Goal: Task Accomplishment & Management: Manage account settings

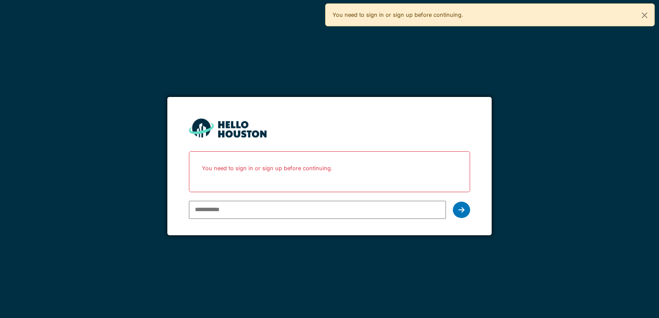
click at [326, 202] on input "email" at bounding box center [317, 210] width 257 height 18
type input "**********"
click at [466, 210] on div at bounding box center [461, 210] width 17 height 16
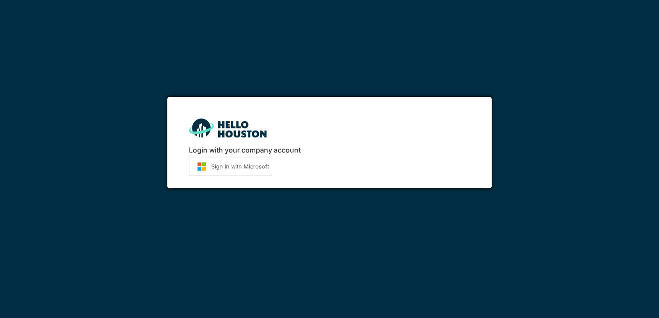
click at [246, 169] on button "Sign in with Microsoft" at bounding box center [230, 167] width 83 height 18
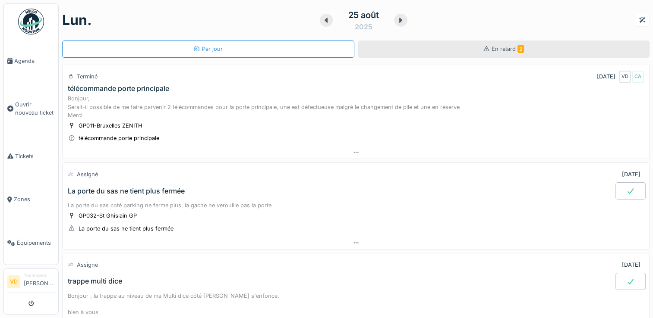
click at [462, 53] on div "En retard 2" at bounding box center [504, 49] width 292 height 17
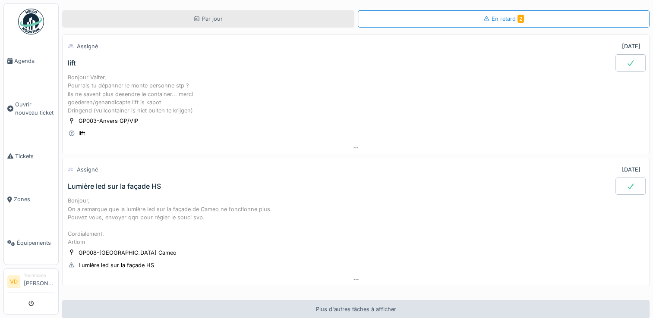
click at [195, 20] on icon at bounding box center [196, 19] width 7 height 6
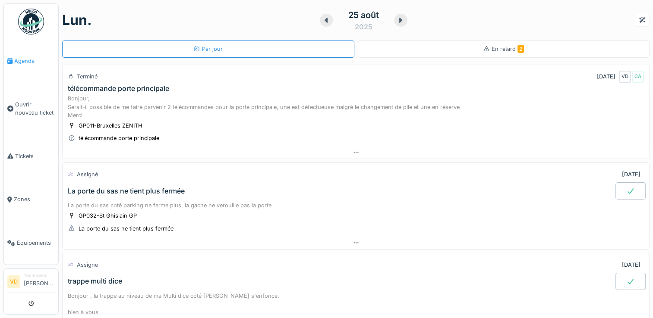
click at [21, 57] on span "Agenda" at bounding box center [34, 61] width 41 height 8
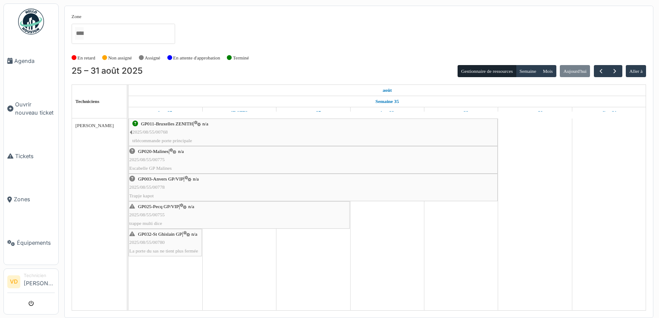
click at [166, 241] on div "GP032-St [PERSON_NAME] GP | n/a 2025/08/55/00780 La porte du sas ne tient plus …" at bounding box center [165, 242] width 72 height 25
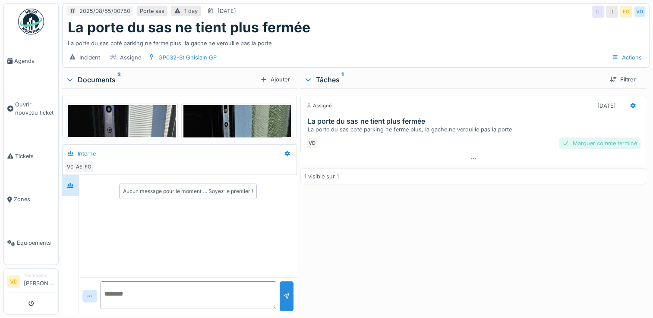
click at [587, 144] on div "Marquer comme terminé" at bounding box center [599, 144] width 82 height 12
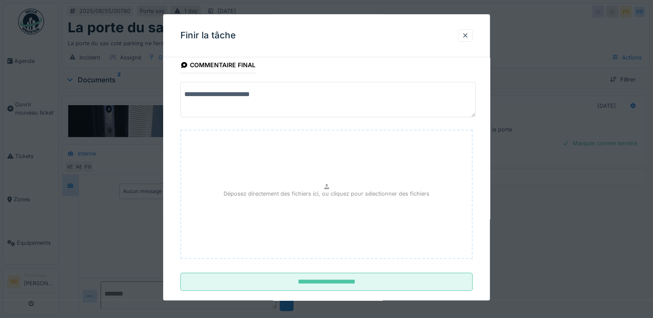
scroll to position [28, 0]
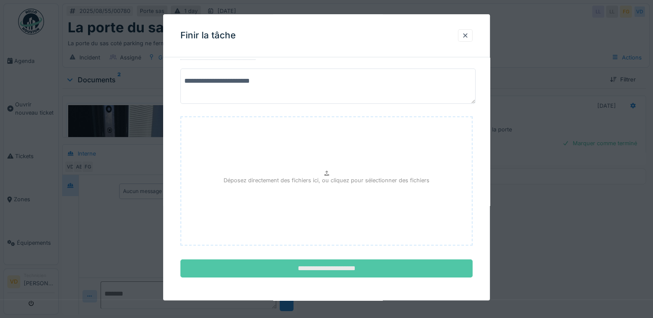
click at [331, 265] on input "**********" at bounding box center [326, 269] width 292 height 18
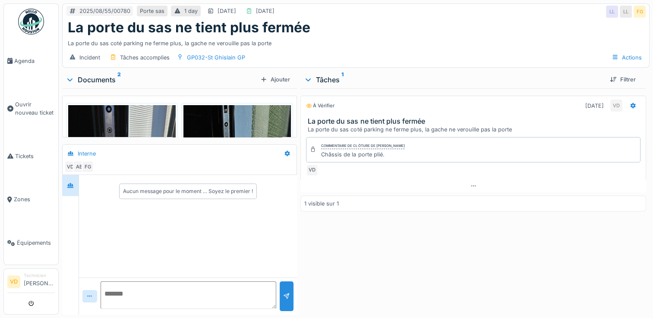
scroll to position [0, 0]
click at [106, 77] on div "Documents 2" at bounding box center [161, 80] width 191 height 10
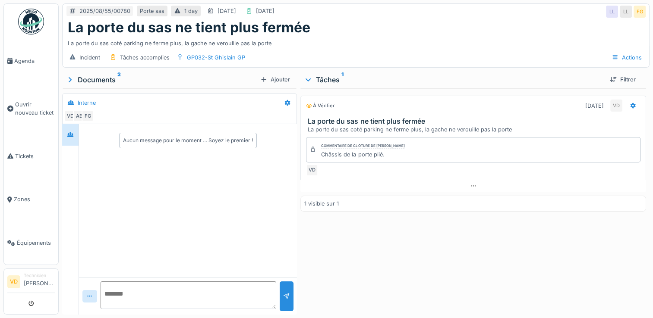
click at [106, 77] on div "Documents 2" at bounding box center [161, 80] width 191 height 10
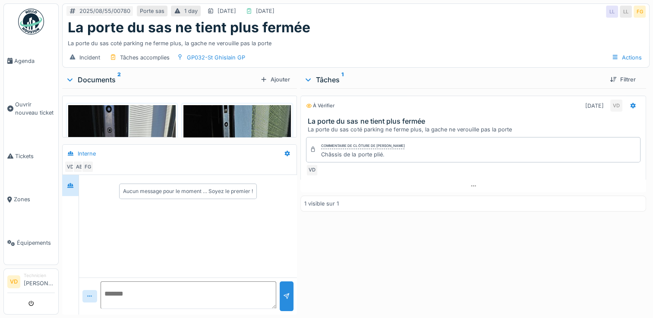
click at [106, 77] on div "Documents 2" at bounding box center [161, 80] width 191 height 10
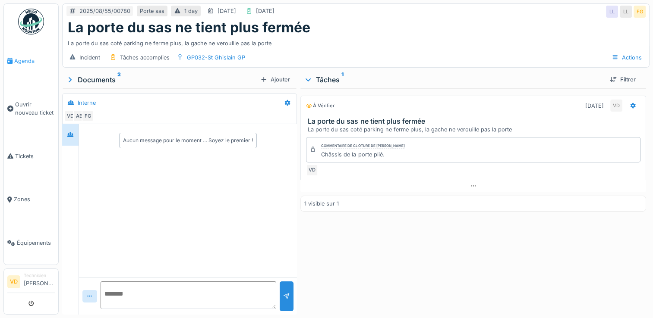
click at [29, 60] on span "Agenda" at bounding box center [34, 61] width 41 height 8
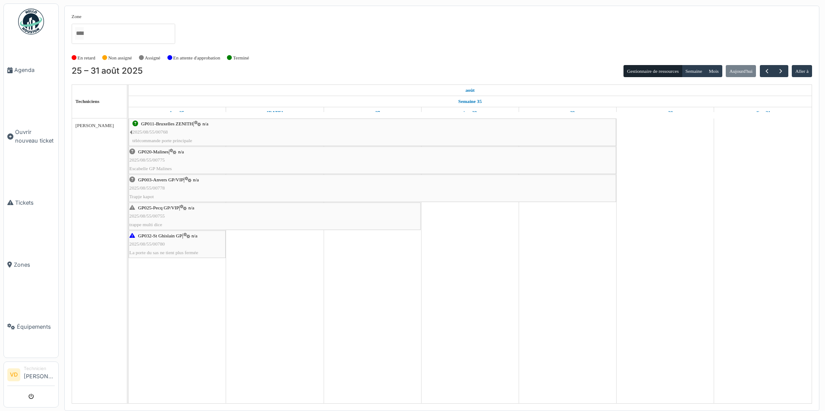
click at [166, 211] on div "GP025-Pecq GP/VIP | n/a 2025/08/55/00755 trappe multi dice" at bounding box center [274, 216] width 290 height 25
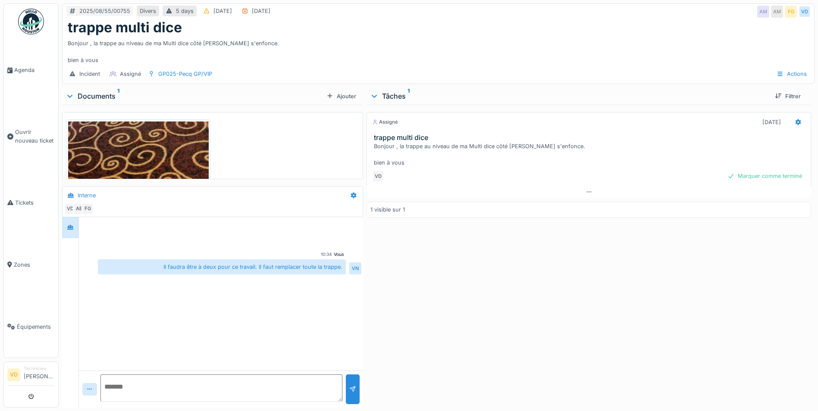
click at [110, 98] on div "Documents 1" at bounding box center [194, 96] width 257 height 10
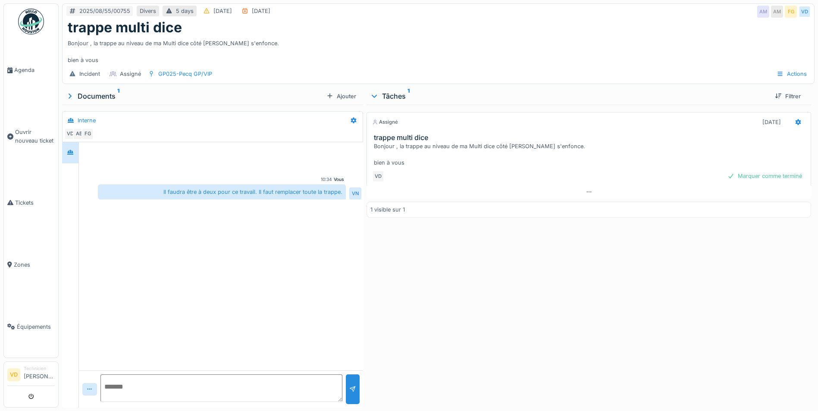
click at [85, 92] on div "Documents 1" at bounding box center [194, 96] width 257 height 10
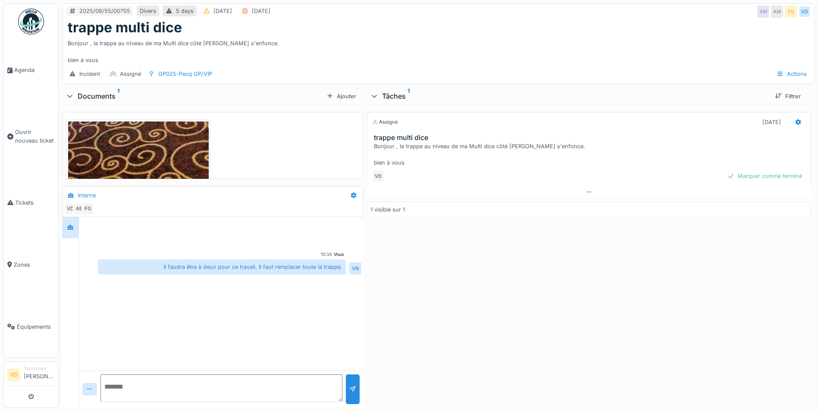
click at [414, 291] on div "Assigné 27/08/2025 trappe multi dice Bonjour , la trappe au niveau de ma Multi …" at bounding box center [589, 255] width 445 height 300
click at [113, 10] on div "2025/08/55/00755" at bounding box center [104, 11] width 51 height 8
click at [113, 9] on div "2025/08/55/00755" at bounding box center [104, 11] width 51 height 8
click at [85, 12] on div "2025/08/55/00755" at bounding box center [104, 11] width 51 height 8
click at [113, 9] on div "2025/08/55/00755" at bounding box center [104, 11] width 51 height 8
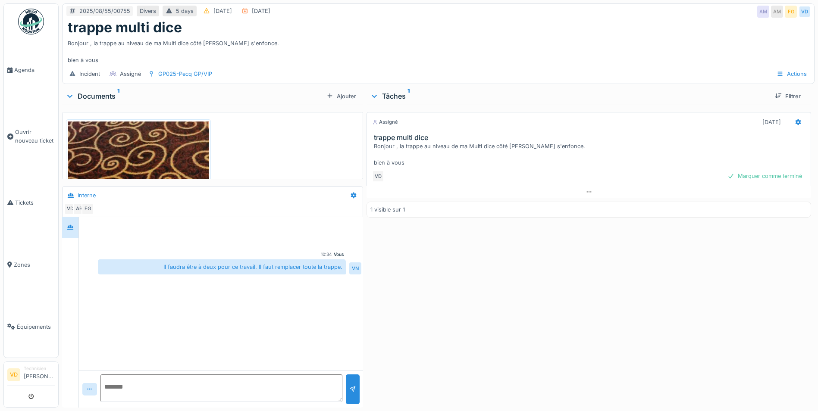
click at [169, 163] on img at bounding box center [138, 278] width 141 height 312
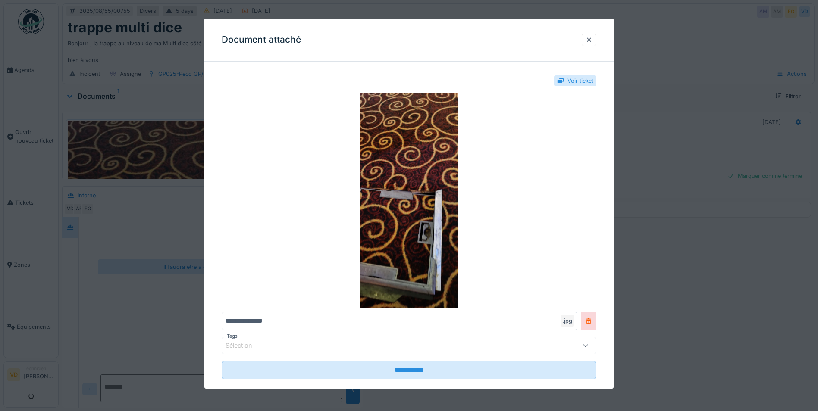
click at [593, 41] on div at bounding box center [589, 40] width 7 height 8
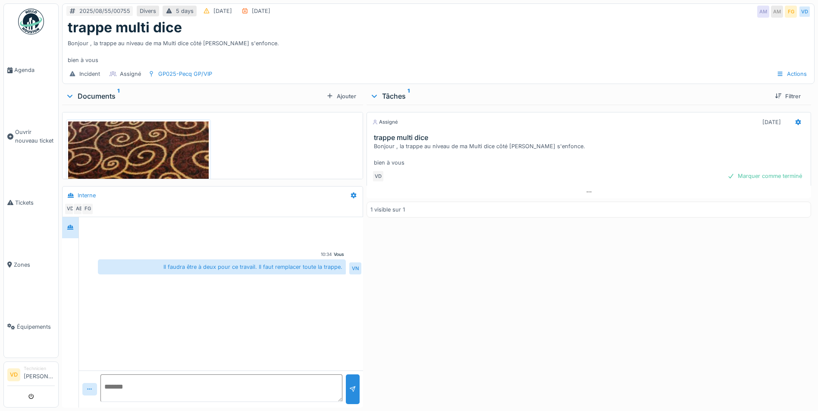
click at [173, 145] on img at bounding box center [138, 278] width 141 height 312
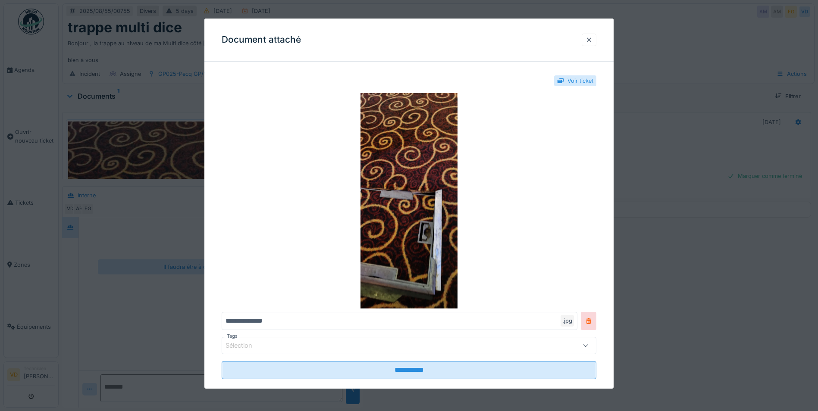
click at [590, 36] on div at bounding box center [589, 40] width 7 height 8
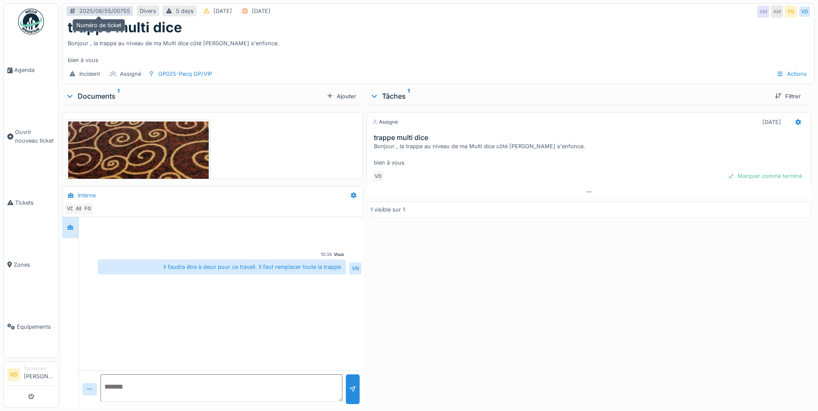
click at [112, 12] on div "2025/08/55/00755" at bounding box center [104, 11] width 51 height 8
click at [555, 362] on div "Assigné 27/08/2025 trappe multi dice Bonjour , la trappe au niveau de ma Multi …" at bounding box center [589, 255] width 445 height 300
